Goal: Task Accomplishment & Management: Manage account settings

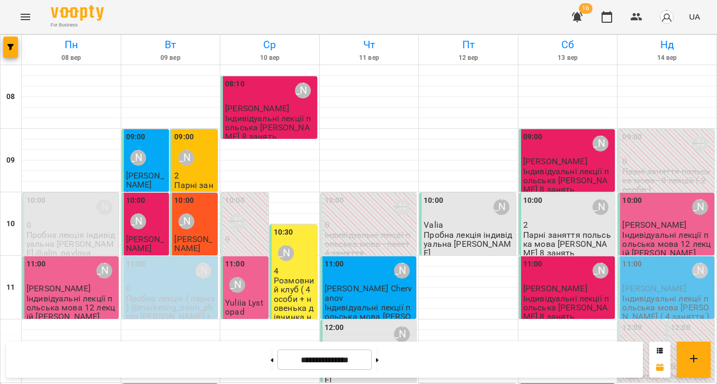
click at [24, 20] on icon "Menu" at bounding box center [26, 17] width 10 height 6
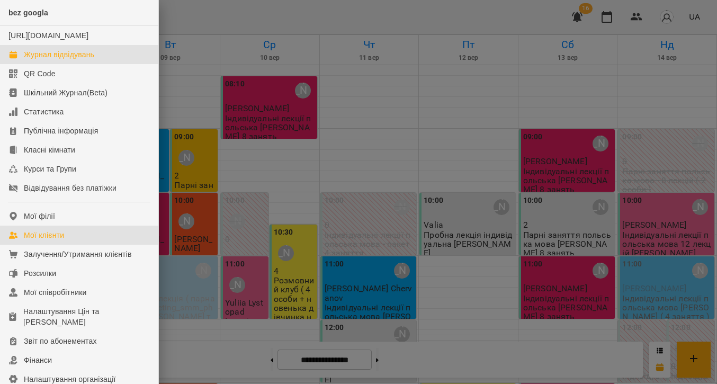
click at [40, 240] on div "Мої клієнти" at bounding box center [44, 235] width 40 height 11
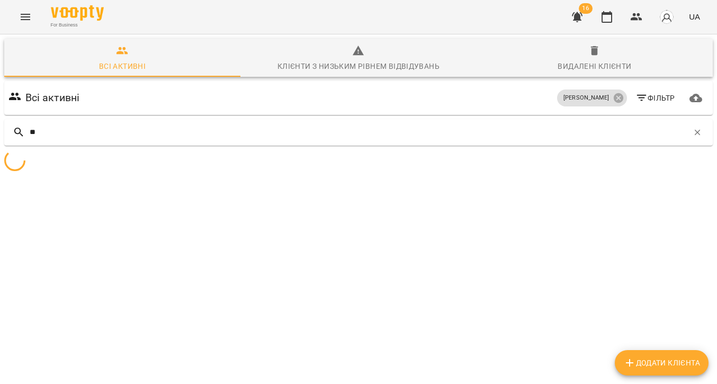
type input "*"
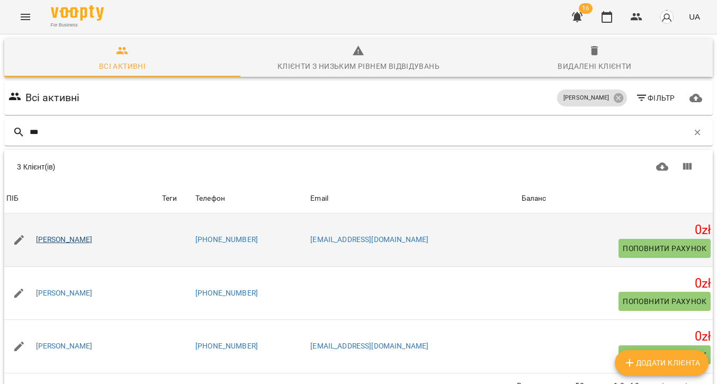
type input "***"
click at [56, 241] on link "[PERSON_NAME]" at bounding box center [64, 240] width 57 height 11
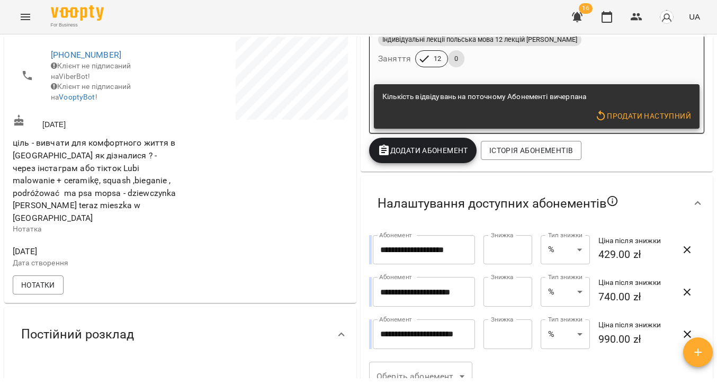
scroll to position [241, 0]
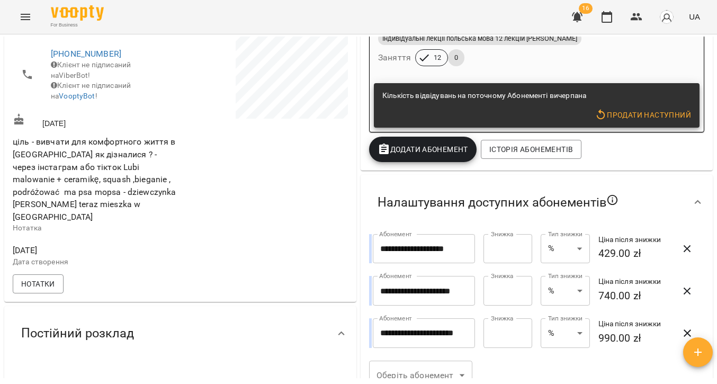
click at [498, 255] on input "*" at bounding box center [507, 249] width 49 height 30
click at [520, 248] on input "*" at bounding box center [507, 249] width 49 height 30
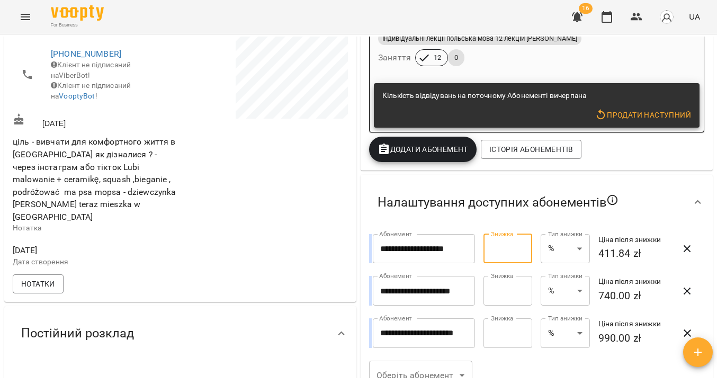
click at [520, 248] on input "*" at bounding box center [507, 249] width 49 height 30
type input "****"
click at [521, 290] on input "*" at bounding box center [507, 291] width 49 height 30
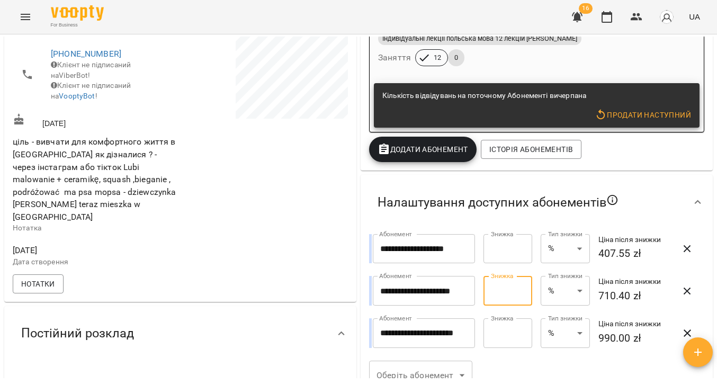
click at [521, 290] on input "*" at bounding box center [507, 291] width 49 height 30
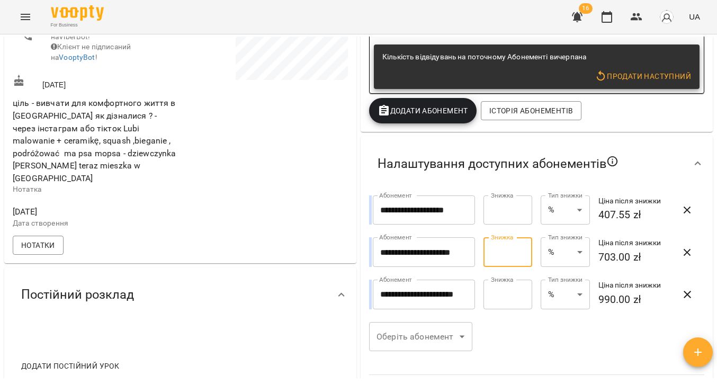
scroll to position [280, 0]
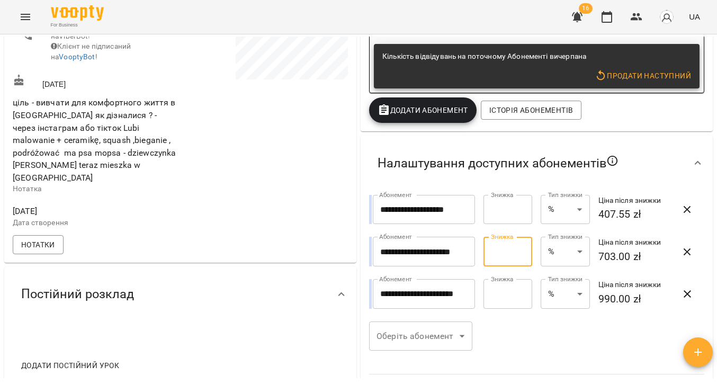
type input "****"
click at [521, 294] on input "*" at bounding box center [507, 294] width 49 height 30
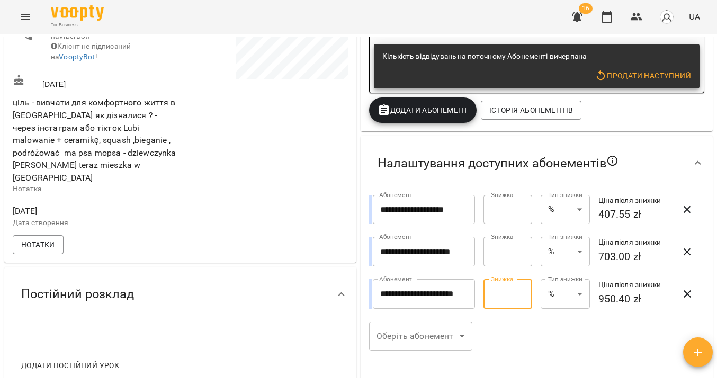
type input "*"
click at [521, 294] on input "*" at bounding box center [507, 294] width 49 height 30
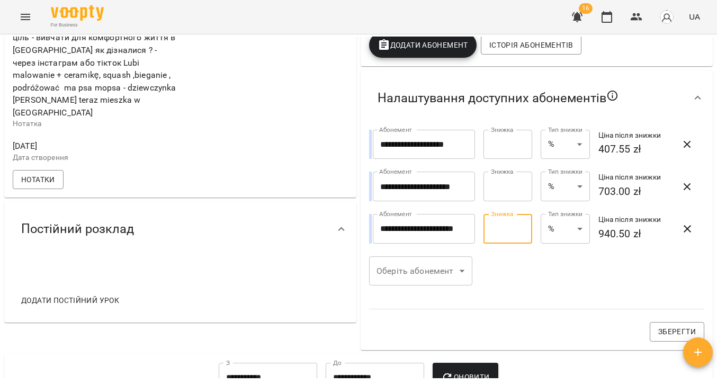
scroll to position [352, 0]
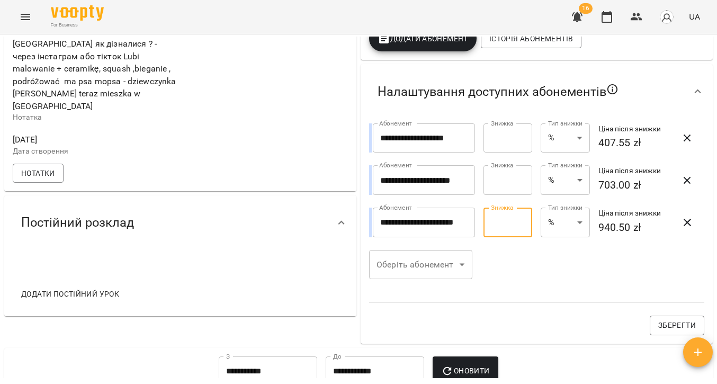
drag, startPoint x: 675, startPoint y: 327, endPoint x: 540, endPoint y: 294, distance: 138.9
click at [675, 327] on span "Зберегти" at bounding box center [677, 325] width 38 height 13
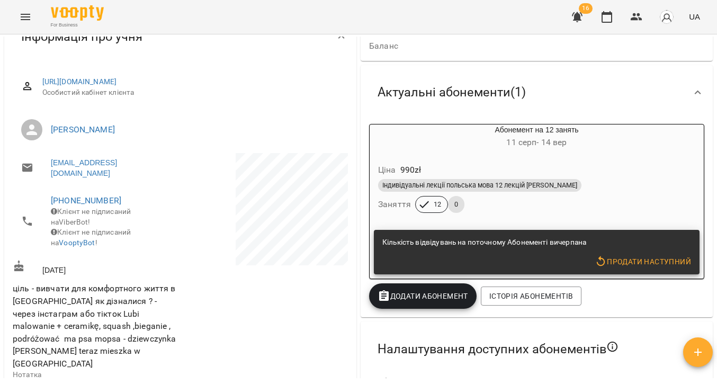
scroll to position [0, 0]
